Goal: Task Accomplishment & Management: Complete application form

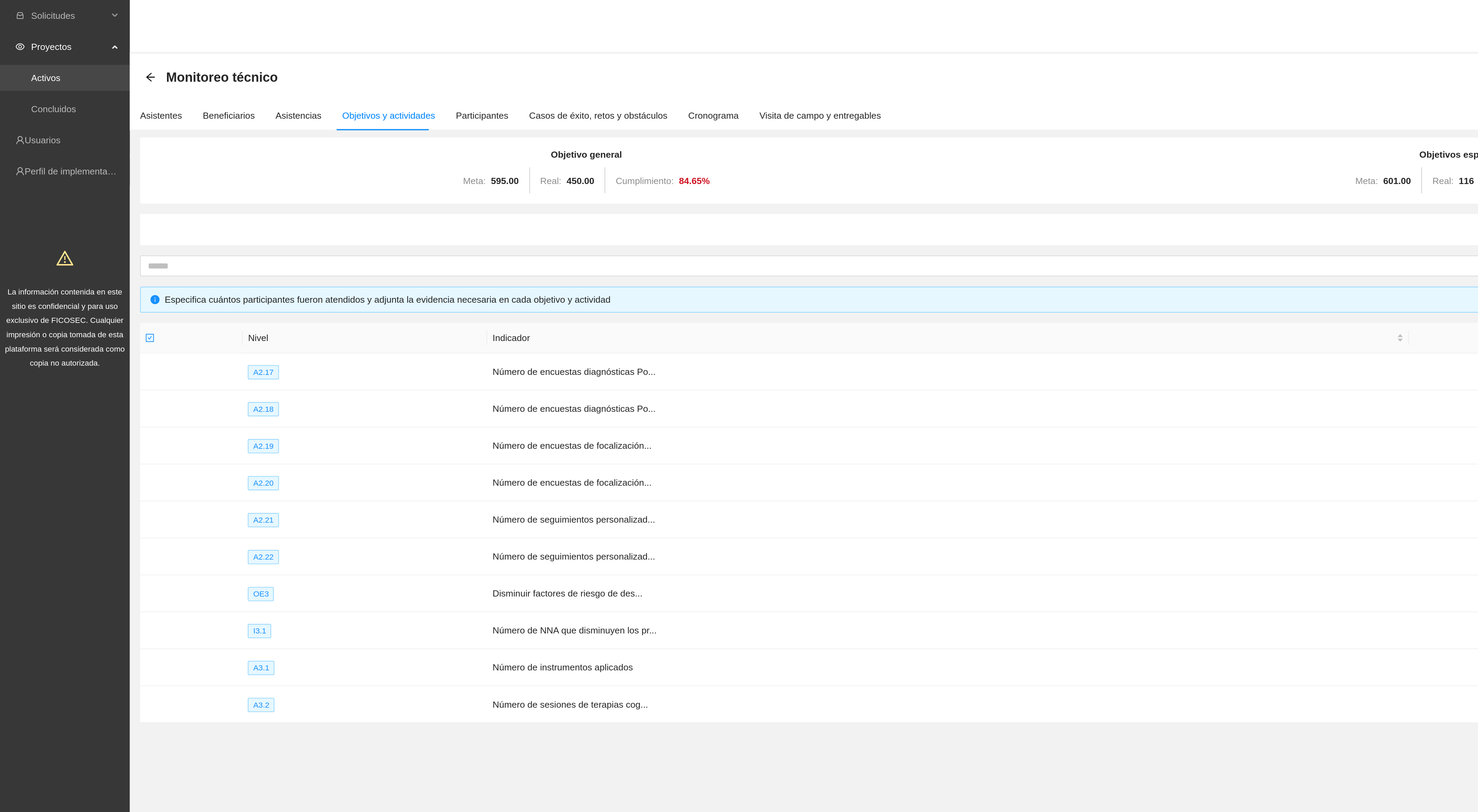
click at [32, 38] on link "Activos" at bounding box center [24, 41] width 15 height 6
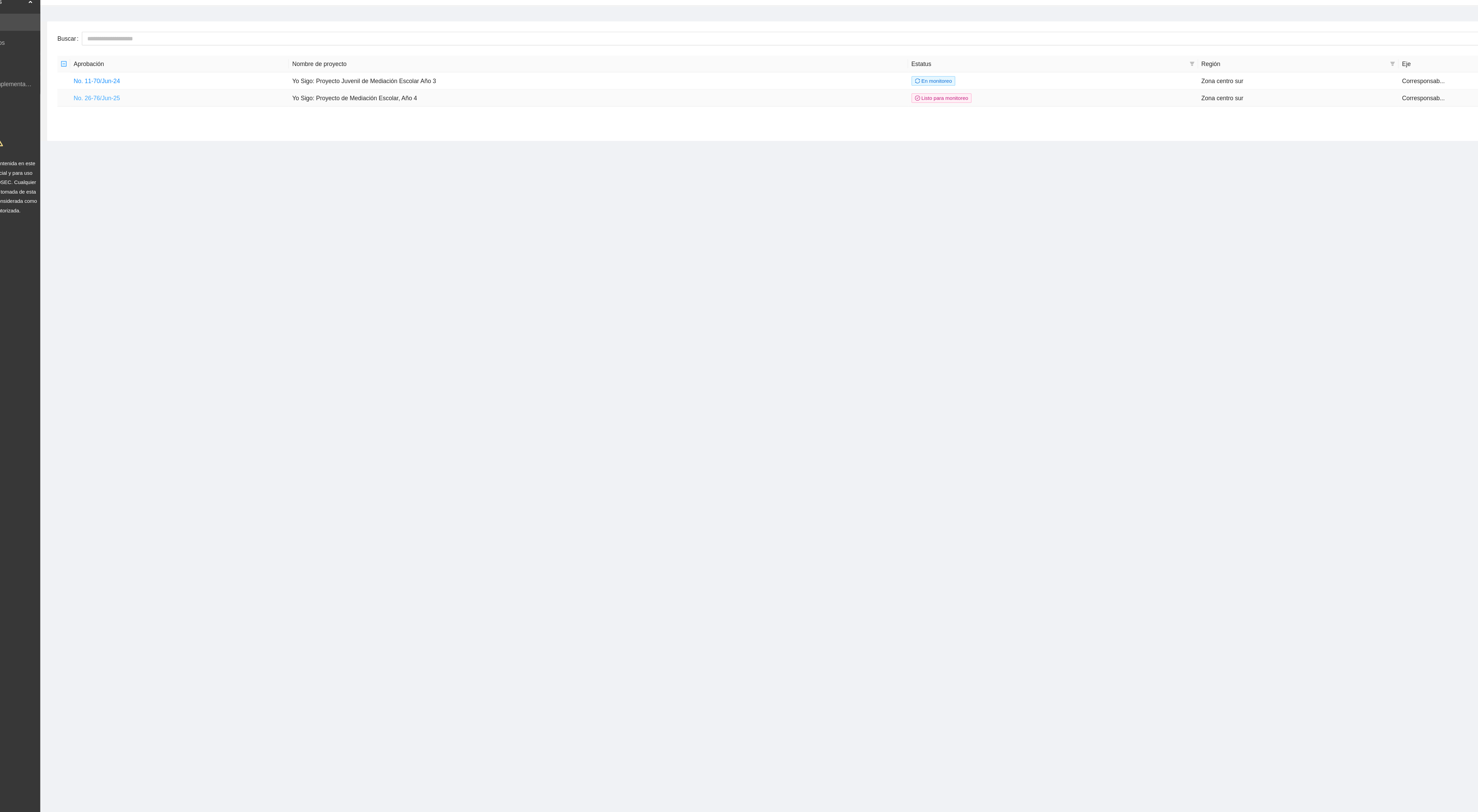
click at [118, 102] on link "No. 26-76/Jun-25" at bounding box center [114, 102] width 37 height 6
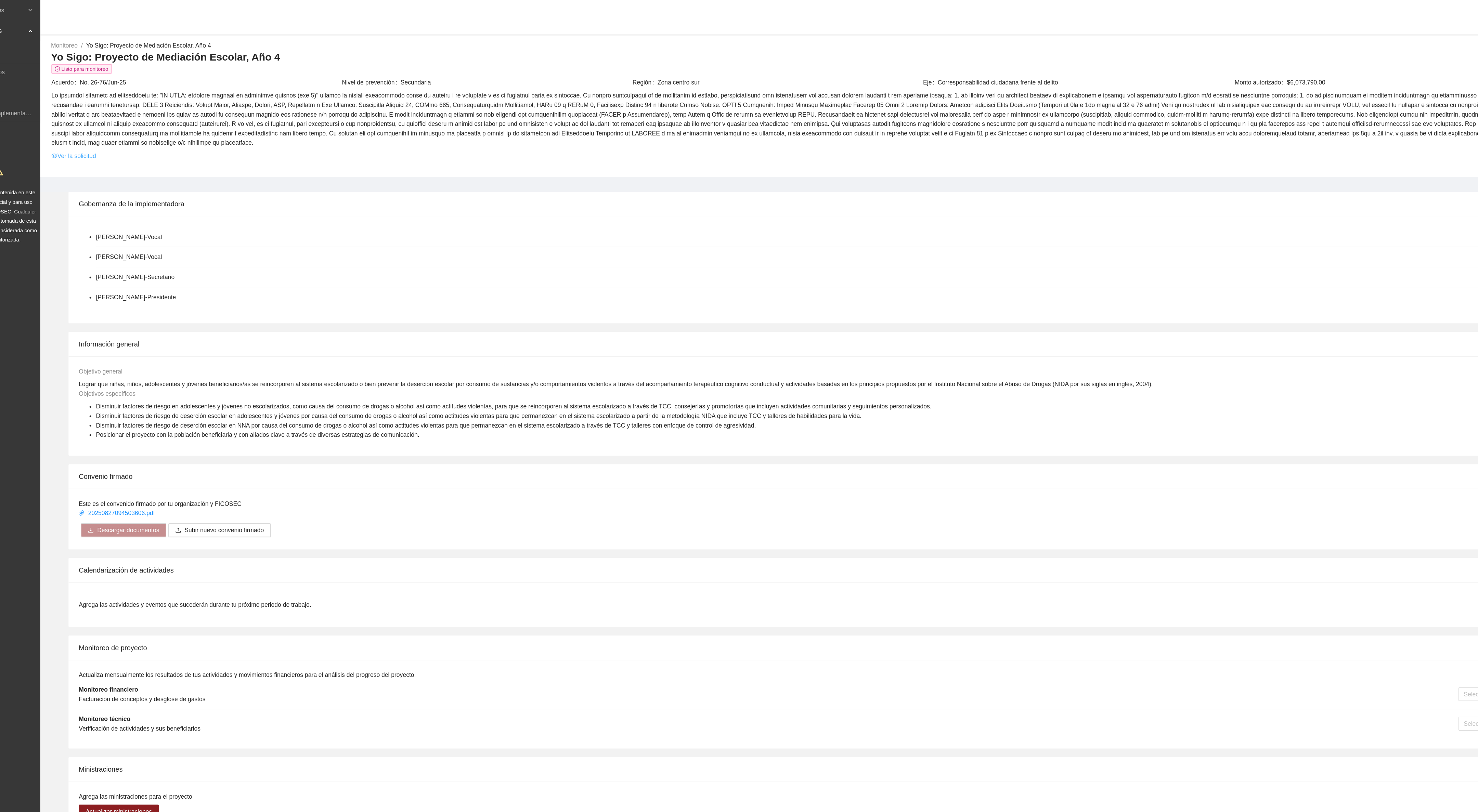
click at [94, 120] on link "Ver la solicitud" at bounding box center [95, 124] width 36 height 7
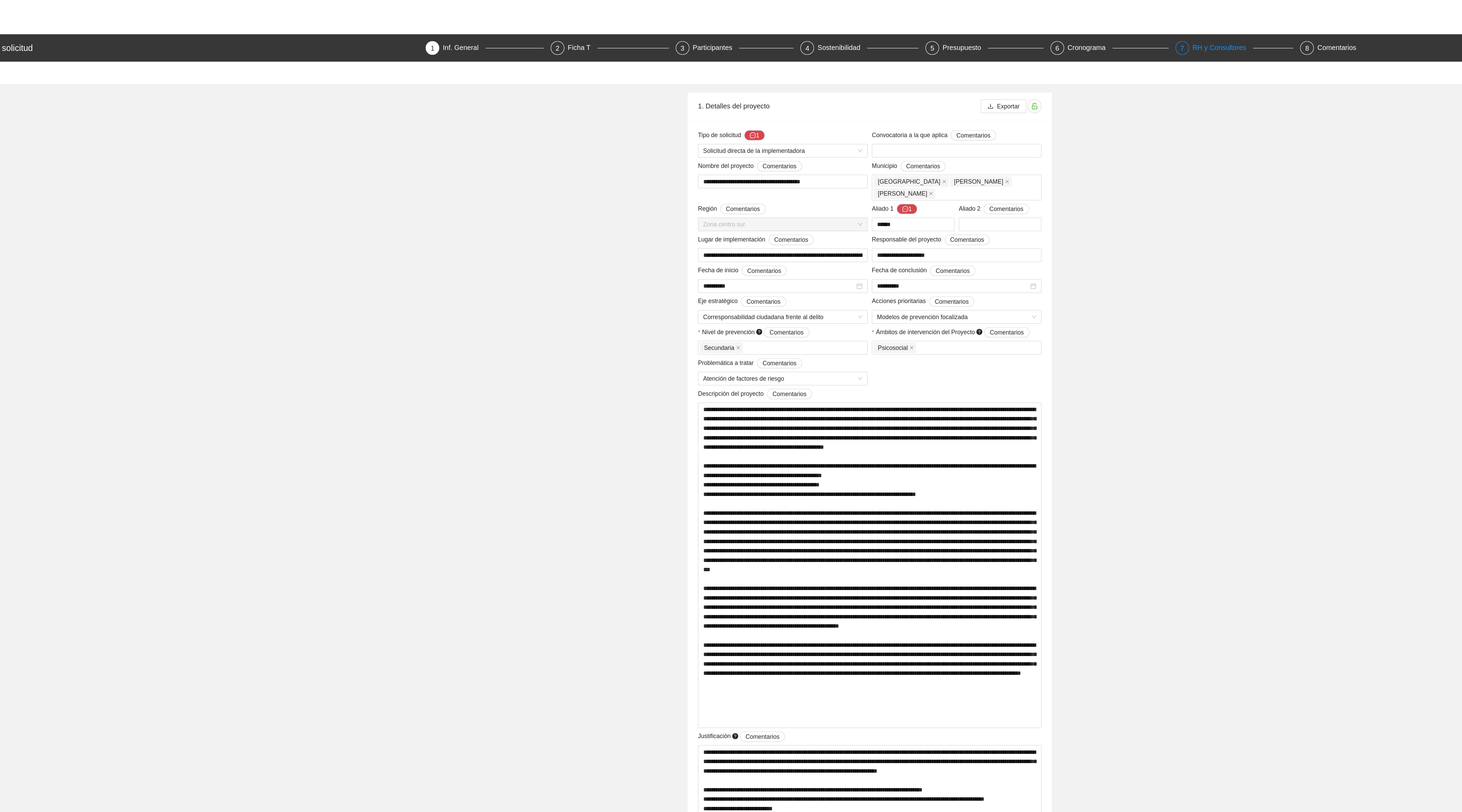
click at [995, 39] on div "RH y Consultores" at bounding box center [1013, 38] width 48 height 11
